Goal: Information Seeking & Learning: Learn about a topic

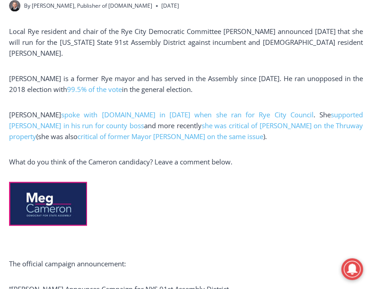
scroll to position [336, 0]
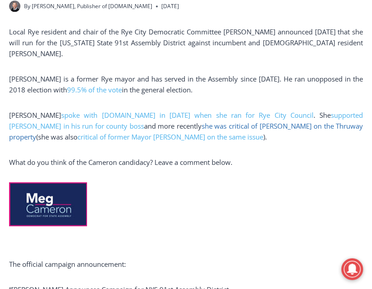
click at [169, 122] on link "she was critical of Otis on the Thruway property" at bounding box center [186, 132] width 354 height 20
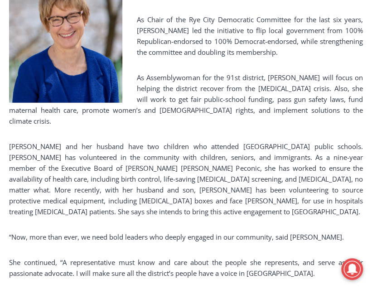
scroll to position [609, 0]
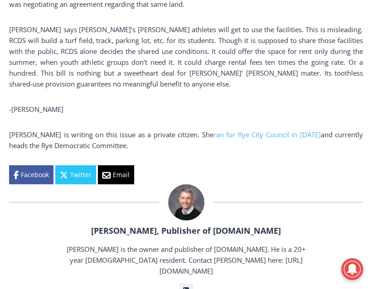
scroll to position [720, 0]
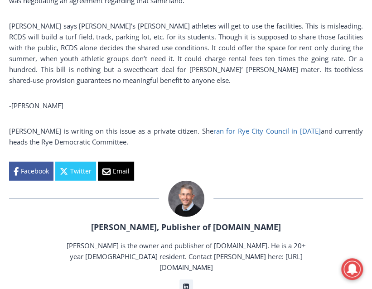
click at [225, 132] on link "ran for Rye City Council in [DATE]" at bounding box center [267, 131] width 107 height 9
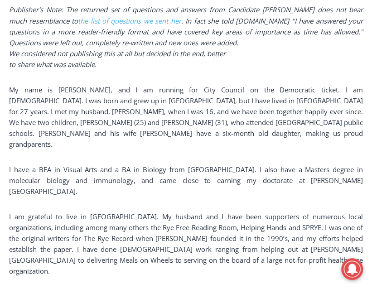
scroll to position [537, 0]
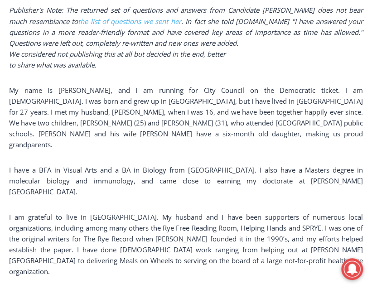
click at [247, 93] on p "My name is Meg Cameron, and I am running for City Council on the Democratic tic…" at bounding box center [186, 116] width 354 height 65
